Goal: Find specific page/section: Find specific page/section

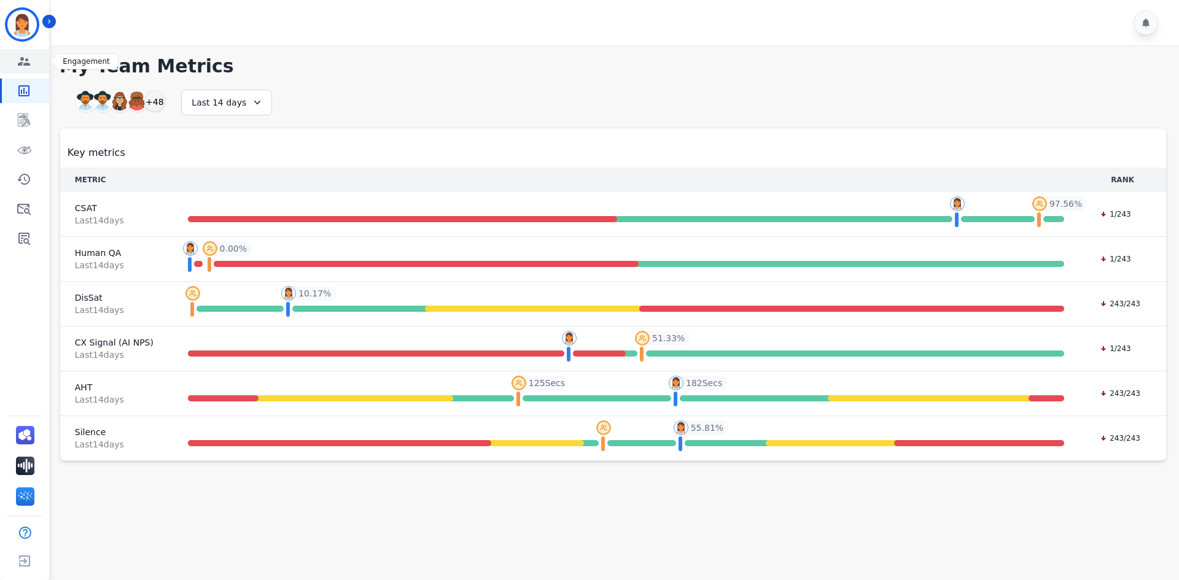
click at [15, 68] on link "Sidebar" at bounding box center [25, 61] width 47 height 25
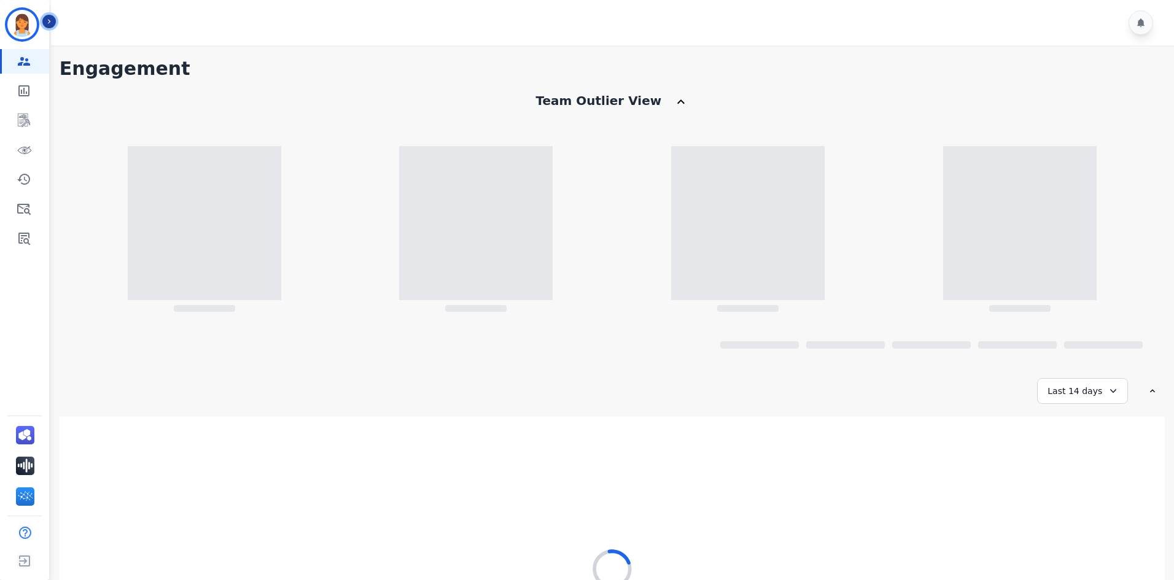
click at [52, 16] on button "Icon description" at bounding box center [49, 22] width 14 height 14
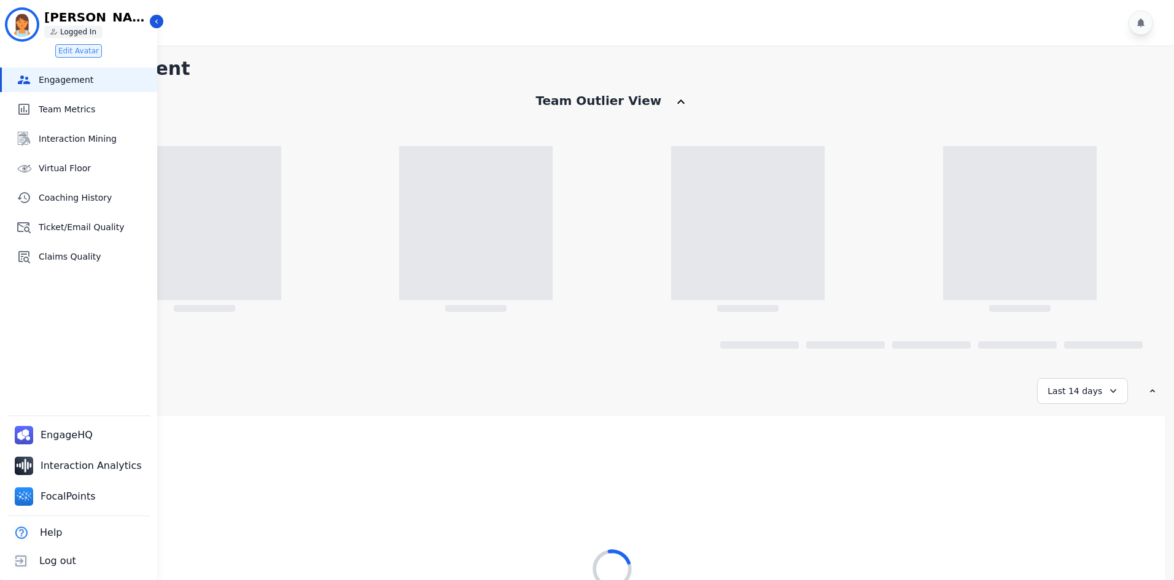
click at [148, 22] on p "[PERSON_NAME]" at bounding box center [96, 17] width 104 height 12
click at [155, 18] on icon "Sidebar" at bounding box center [156, 21] width 9 height 9
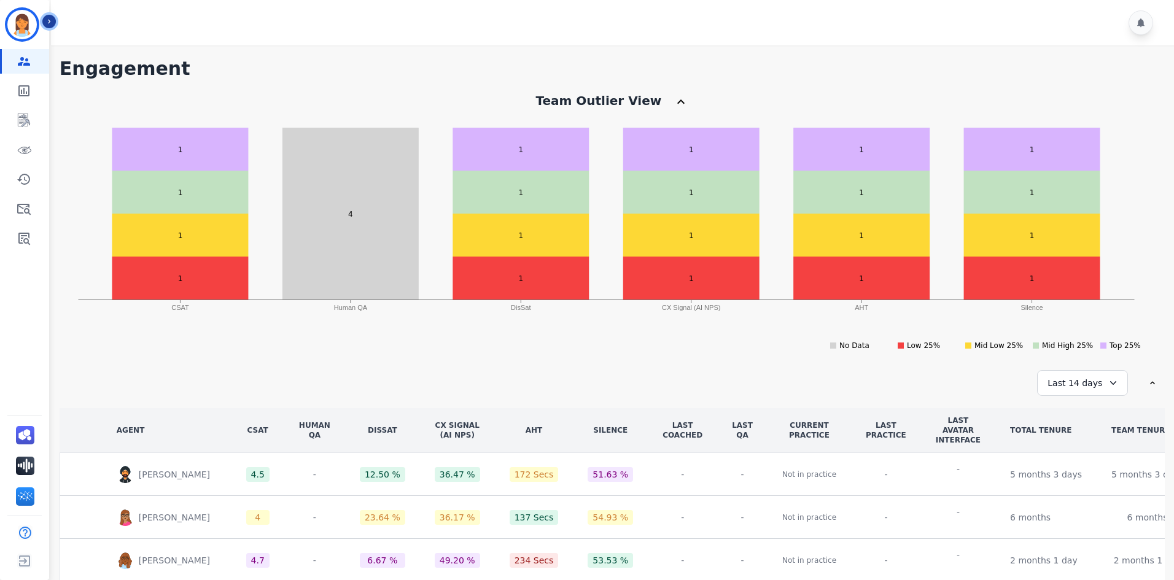
scroll to position [99, 0]
